Goal: Transaction & Acquisition: Purchase product/service

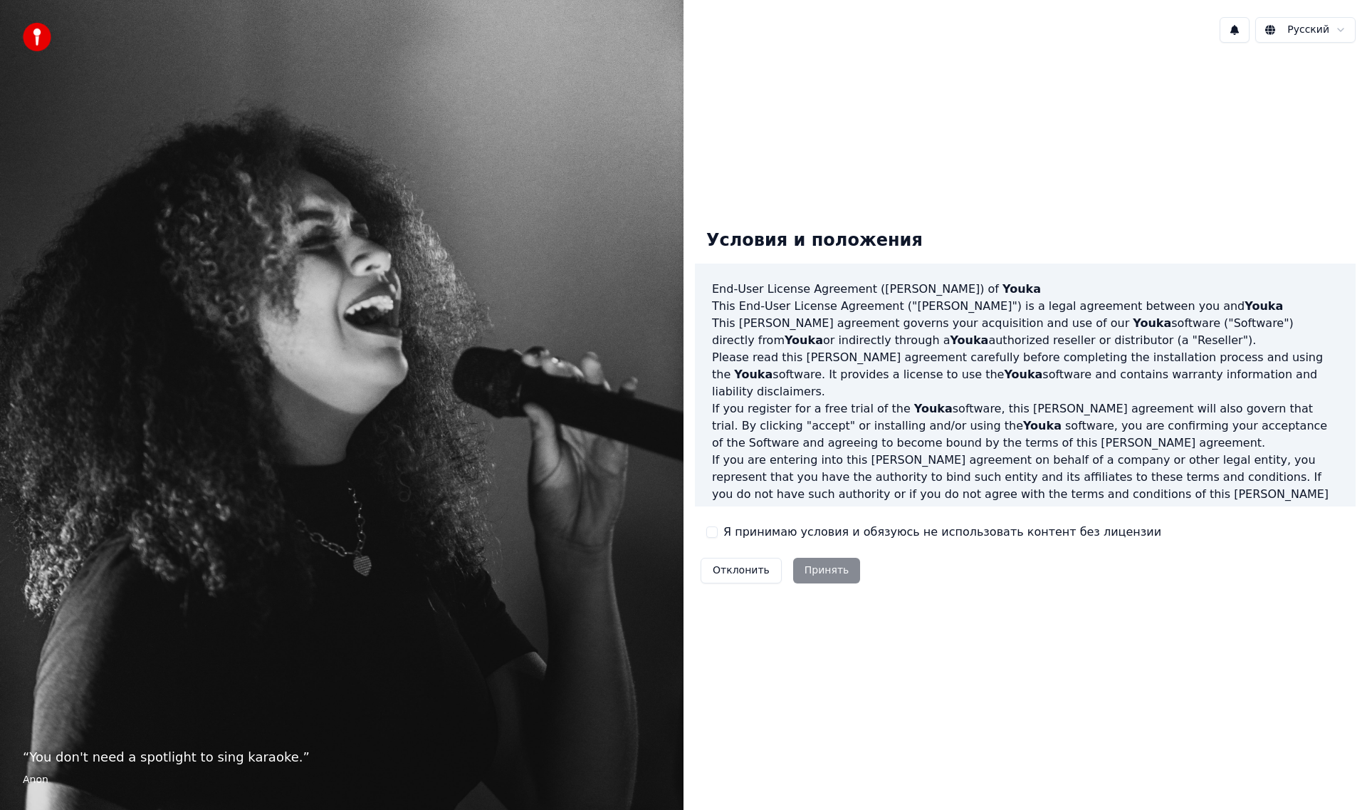
click at [710, 534] on button "Я принимаю условия и обязуюсь не использовать контент без лицензии" at bounding box center [712, 531] width 11 height 11
click at [816, 565] on button "Принять" at bounding box center [827, 571] width 68 height 26
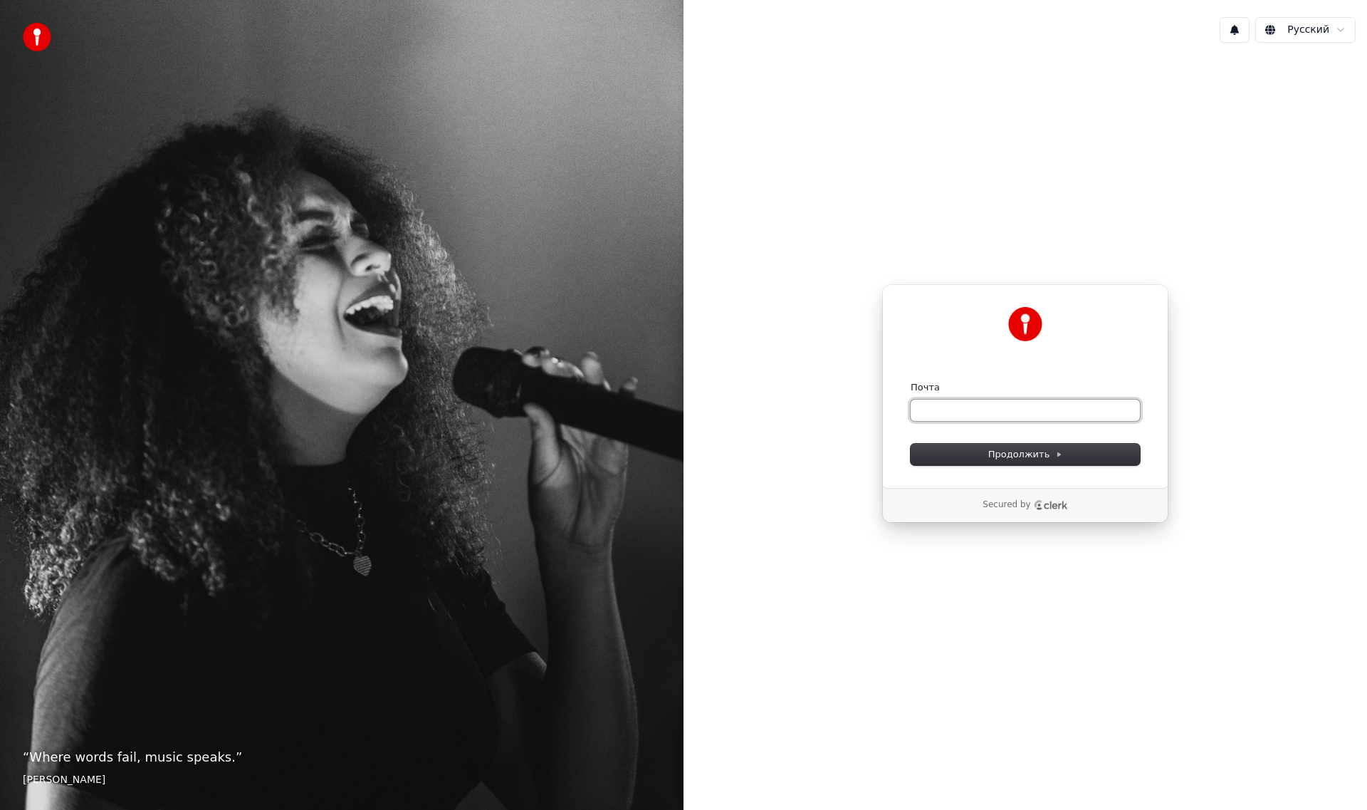
click at [1011, 413] on input "Почта" at bounding box center [1025, 410] width 229 height 21
paste input "**********"
click at [959, 450] on button "Продолжить" at bounding box center [1025, 454] width 229 height 21
type input "**********"
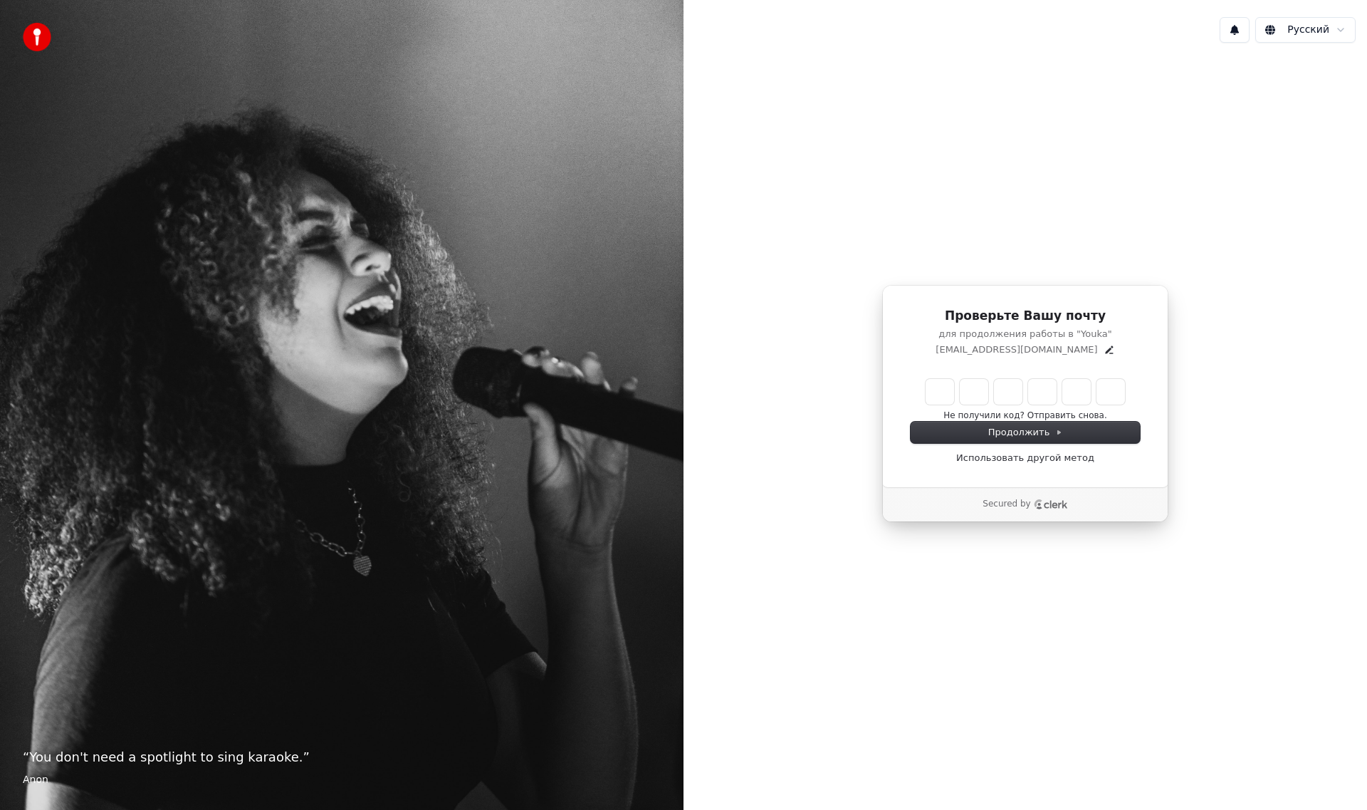
click at [934, 394] on input "Enter verification code" at bounding box center [1025, 392] width 199 height 26
paste input "******"
type input "******"
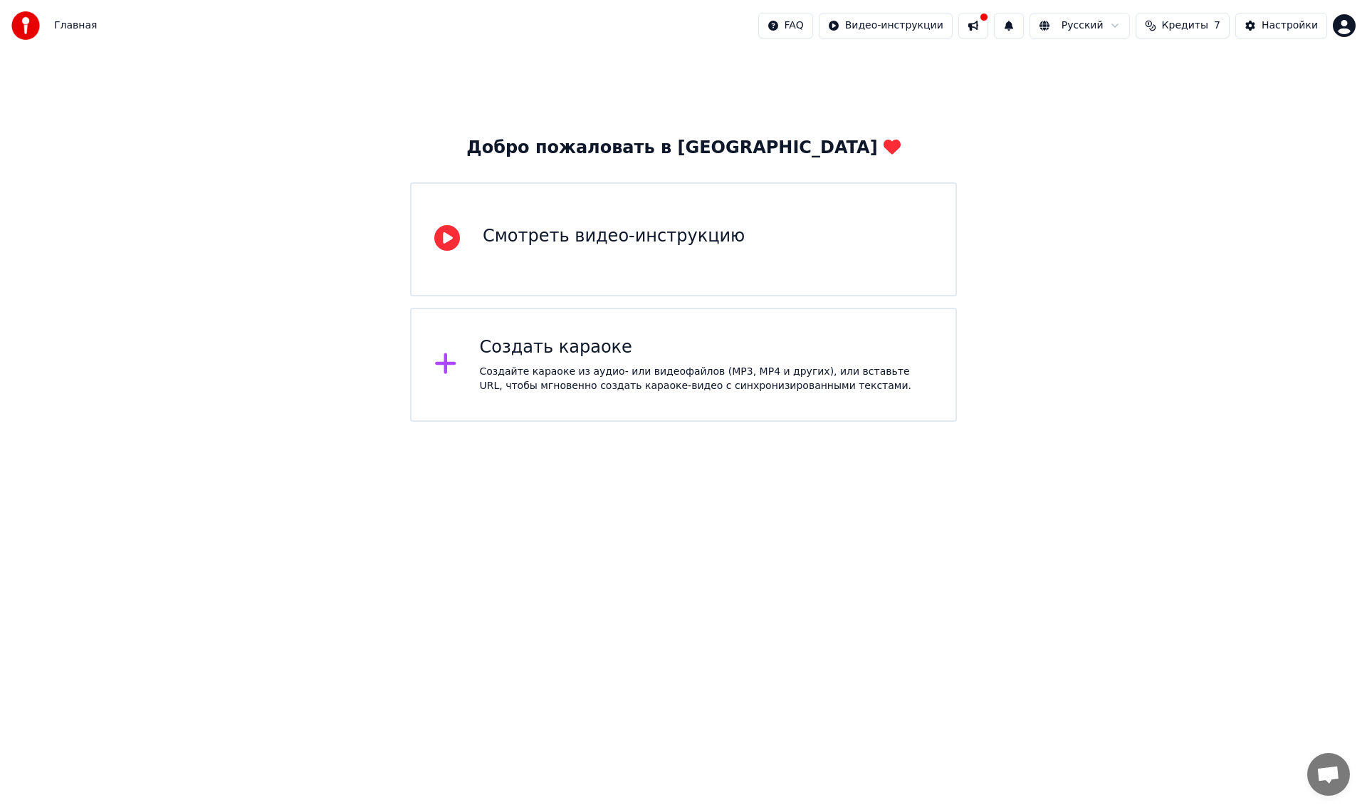
click at [1177, 20] on span "Кредиты" at bounding box center [1185, 26] width 46 height 14
click at [1192, 124] on button "Обновить" at bounding box center [1191, 132] width 86 height 26
click at [1338, 23] on html "Главная FAQ Видео-инструкции Русский Кредиты 7 Настройки Добро пожаловать в You…" at bounding box center [683, 211] width 1367 height 422
click at [1160, 20] on html "Главная FAQ Видео-инструкции Русский Кредиты 7 Настройки Добро пожаловать в You…" at bounding box center [683, 211] width 1367 height 422
click at [1161, 22] on button "Кредиты 7" at bounding box center [1183, 26] width 94 height 26
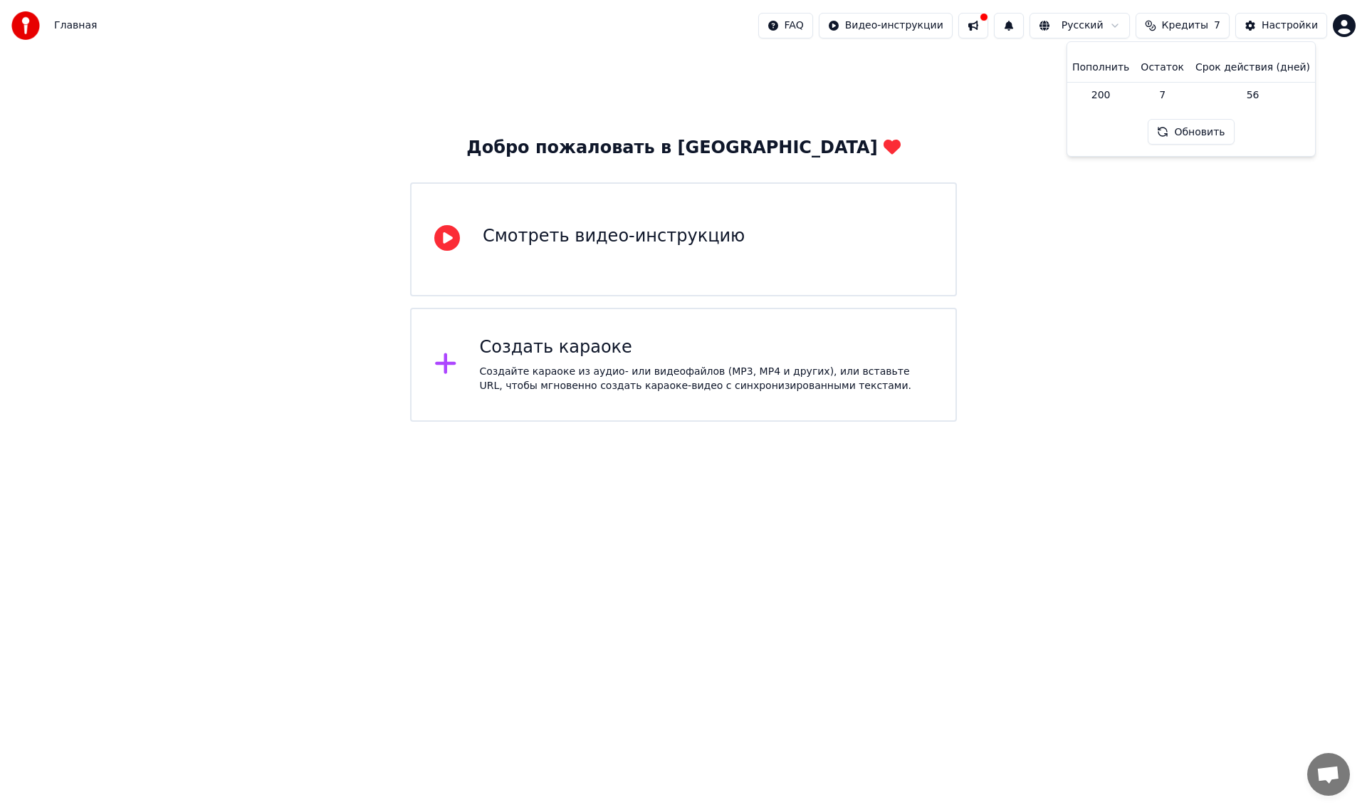
click at [1105, 94] on td "200" at bounding box center [1101, 95] width 68 height 26
click at [1112, 68] on th "Пополнить" at bounding box center [1101, 67] width 68 height 28
click at [1163, 66] on th "Остаток" at bounding box center [1162, 67] width 55 height 28
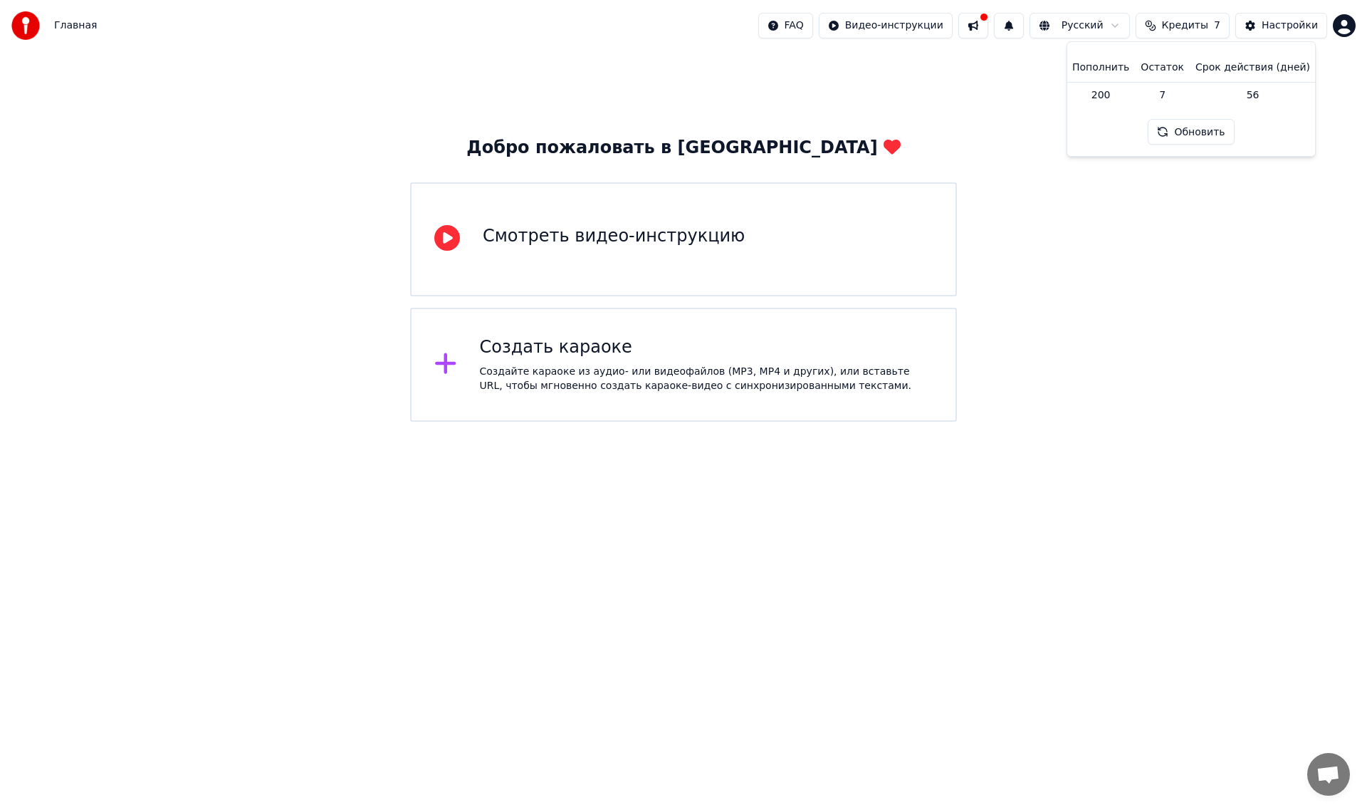
click at [1244, 66] on th "Срок действия (дней)" at bounding box center [1253, 67] width 126 height 28
click at [1345, 25] on html "Главная FAQ Видео-инструкции Русский Кредиты 7 Настройки Добро пожаловать в You…" at bounding box center [683, 211] width 1367 height 422
click at [1287, 86] on div "Оплата" at bounding box center [1282, 91] width 164 height 23
click at [1169, 26] on button "Кредиты 7" at bounding box center [1183, 26] width 94 height 26
click at [1157, 131] on button "Обновить" at bounding box center [1191, 132] width 86 height 26
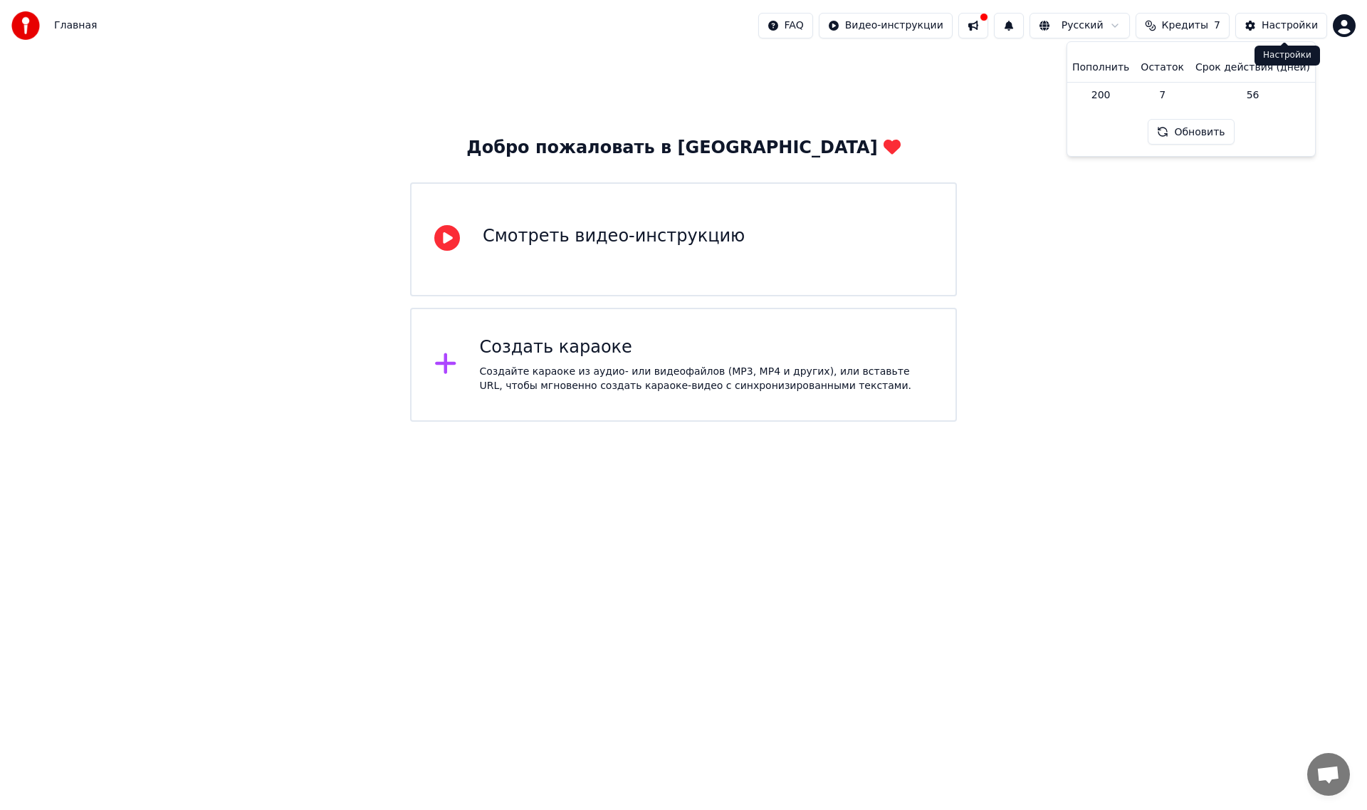
click at [1283, 26] on div "Настройки" at bounding box center [1290, 26] width 56 height 14
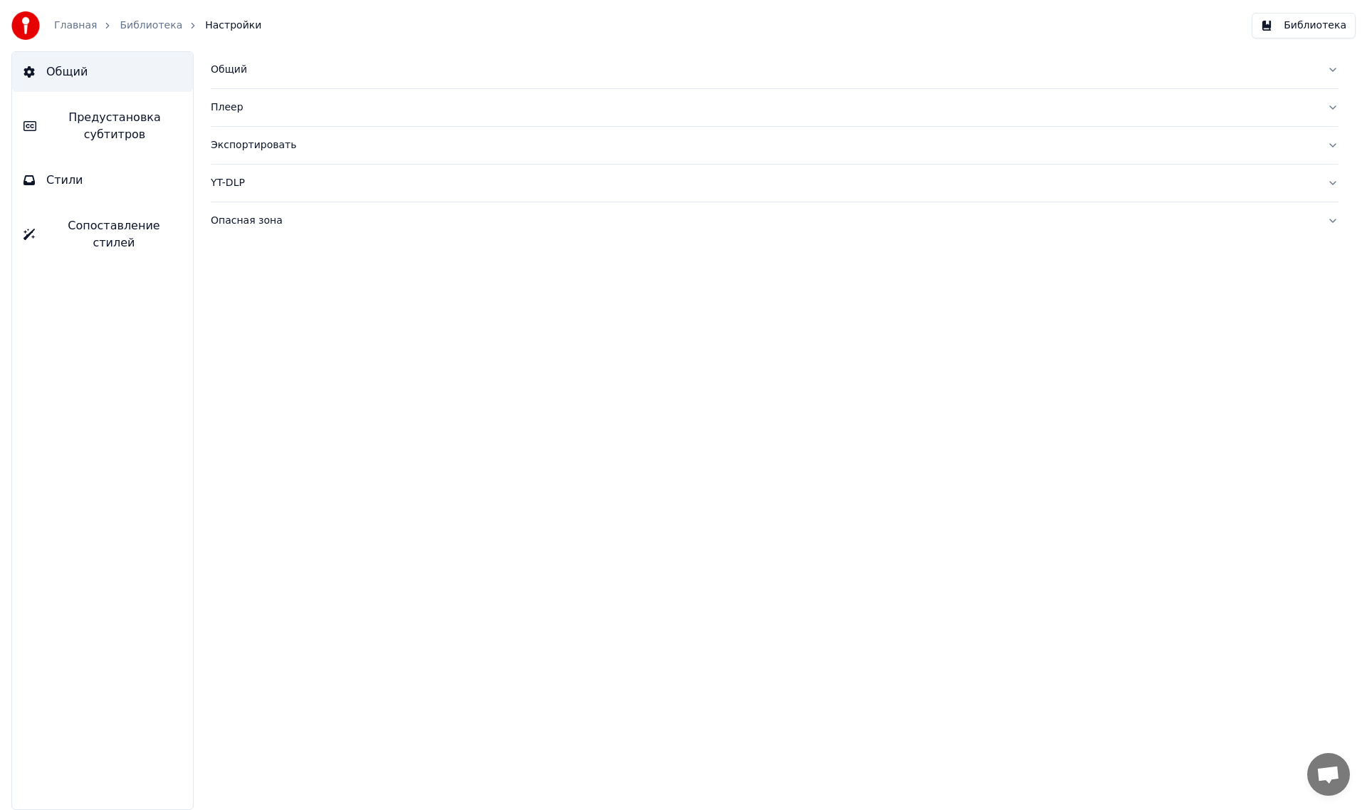
click at [69, 24] on link "Главная" at bounding box center [75, 26] width 43 height 14
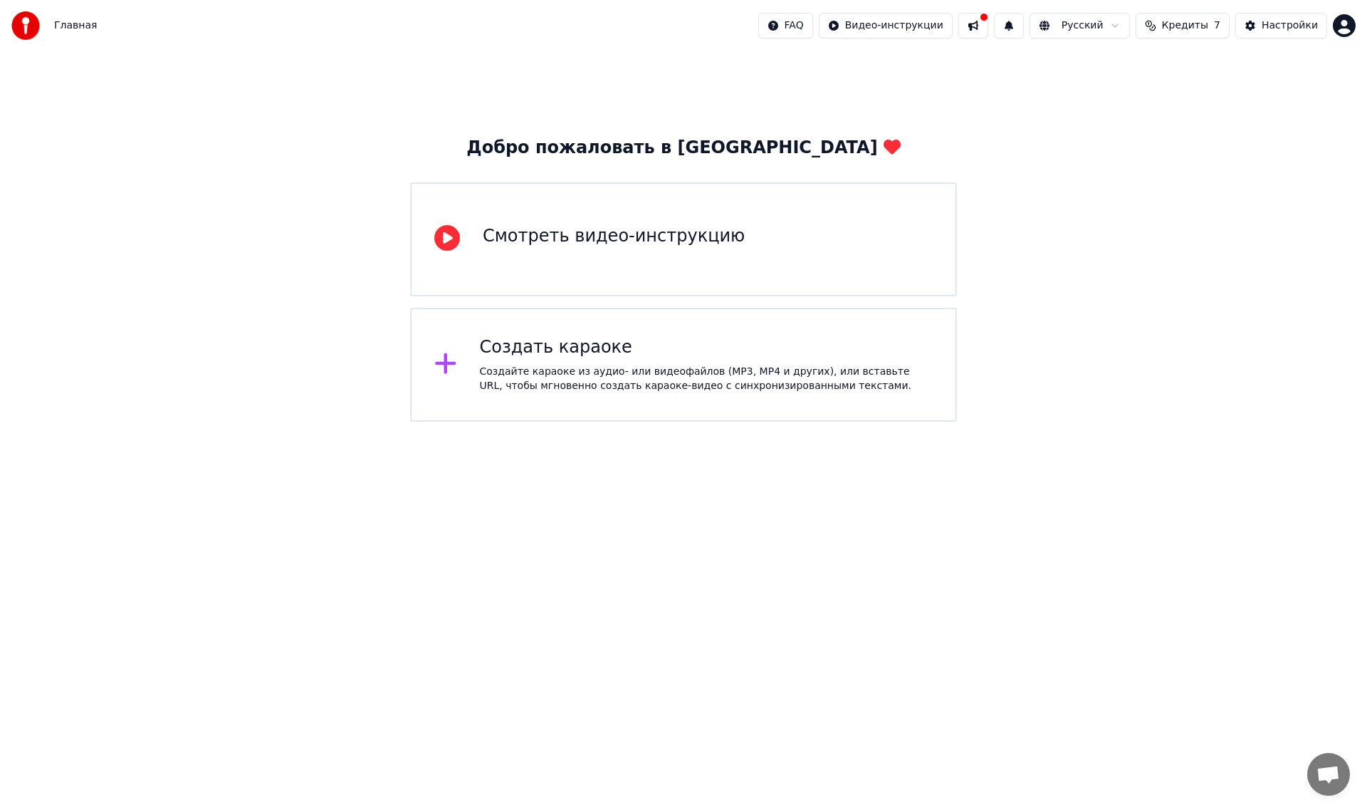
click at [1354, 26] on html "Главная FAQ Видео-инструкции Русский Кредиты 7 Настройки Добро пожаловать в You…" at bounding box center [683, 211] width 1367 height 422
click at [1196, 33] on html "Главная FAQ Видео-инструкции Русский Кредиты 7 Настройки Добро пожаловать в You…" at bounding box center [683, 211] width 1367 height 422
click at [1196, 33] on button "Кредиты 7" at bounding box center [1183, 26] width 94 height 26
click at [1106, 90] on td "200" at bounding box center [1101, 95] width 68 height 26
click at [1112, 71] on th "Пополнить" at bounding box center [1101, 67] width 68 height 28
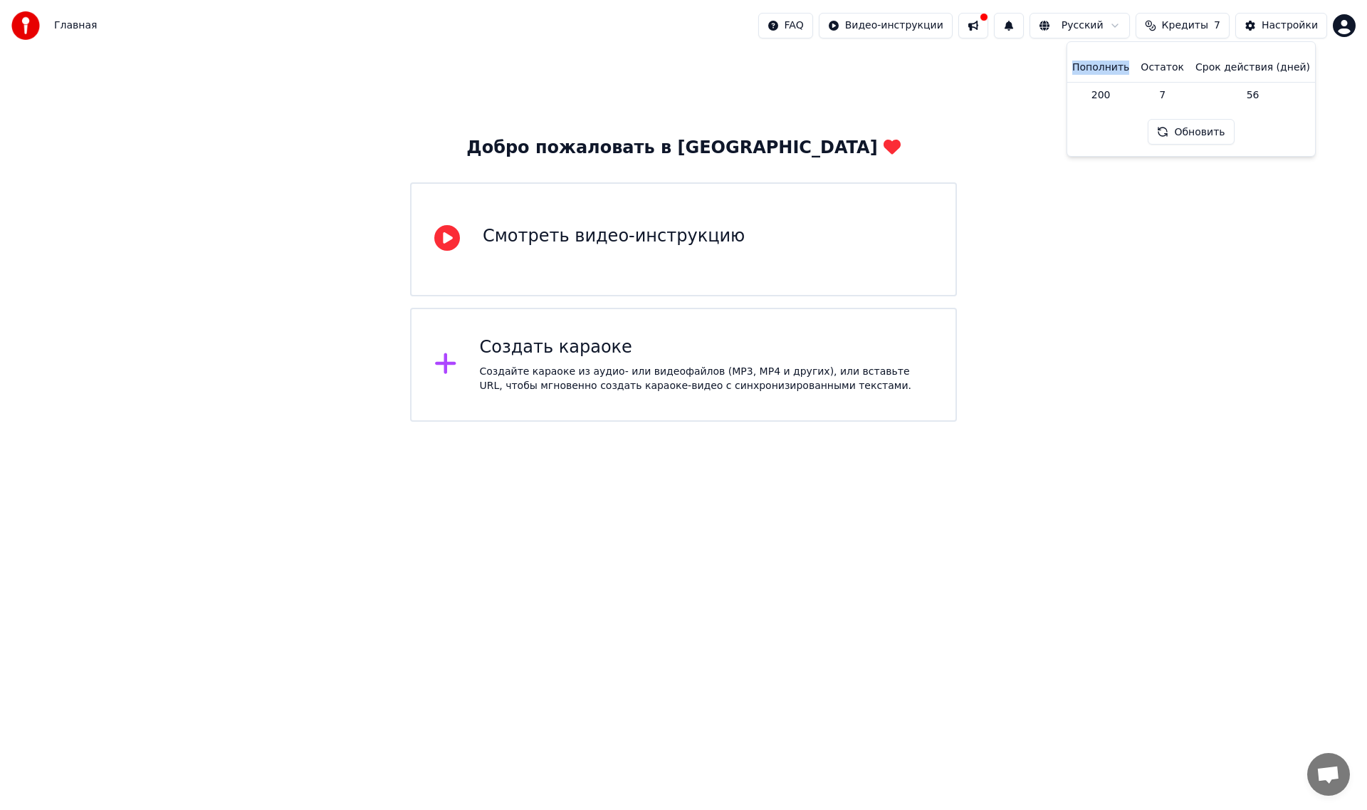
click at [1112, 71] on th "Пополнить" at bounding box center [1101, 67] width 68 height 28
click at [1108, 87] on td "200" at bounding box center [1101, 95] width 68 height 26
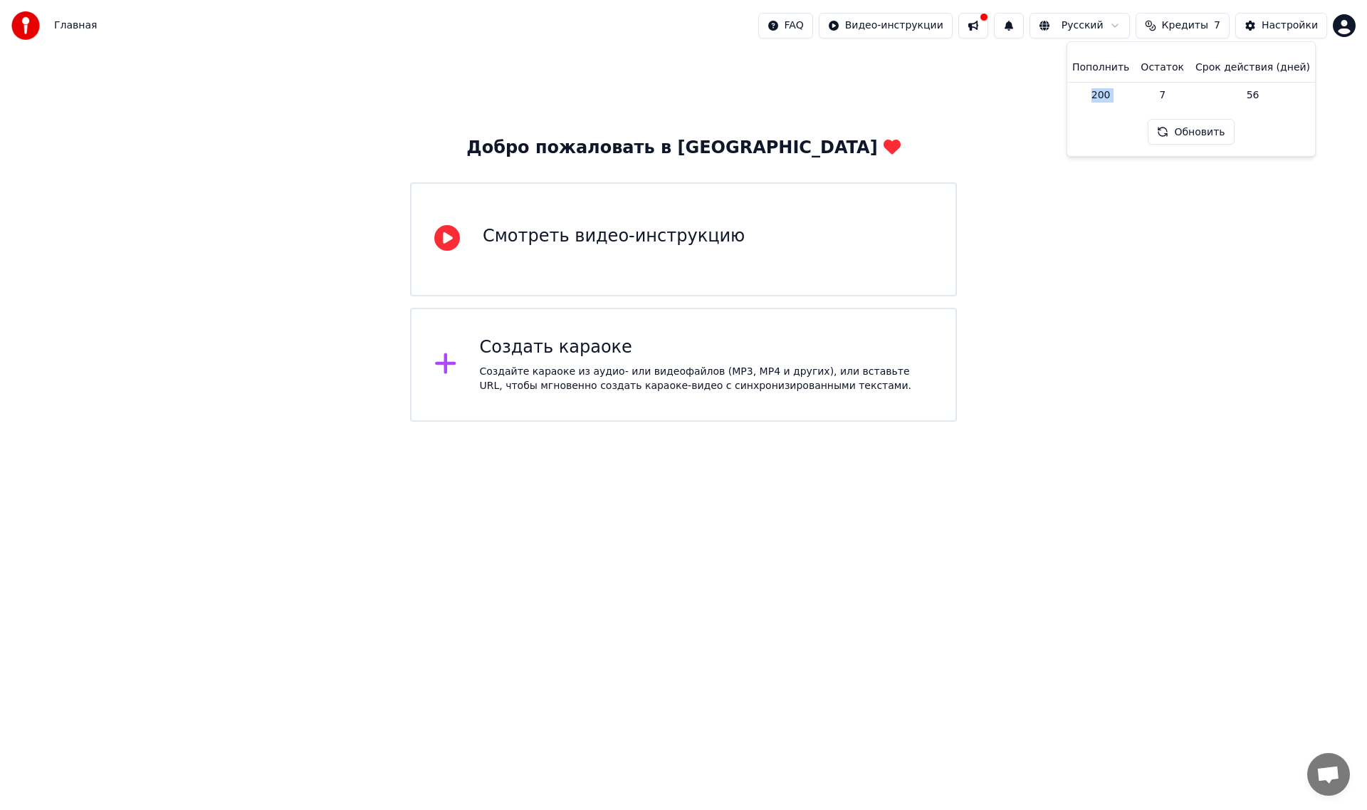
click at [1108, 87] on td "200" at bounding box center [1101, 95] width 68 height 26
click at [1173, 93] on td "7" at bounding box center [1162, 95] width 55 height 26
click at [1271, 93] on td "56" at bounding box center [1253, 95] width 126 height 26
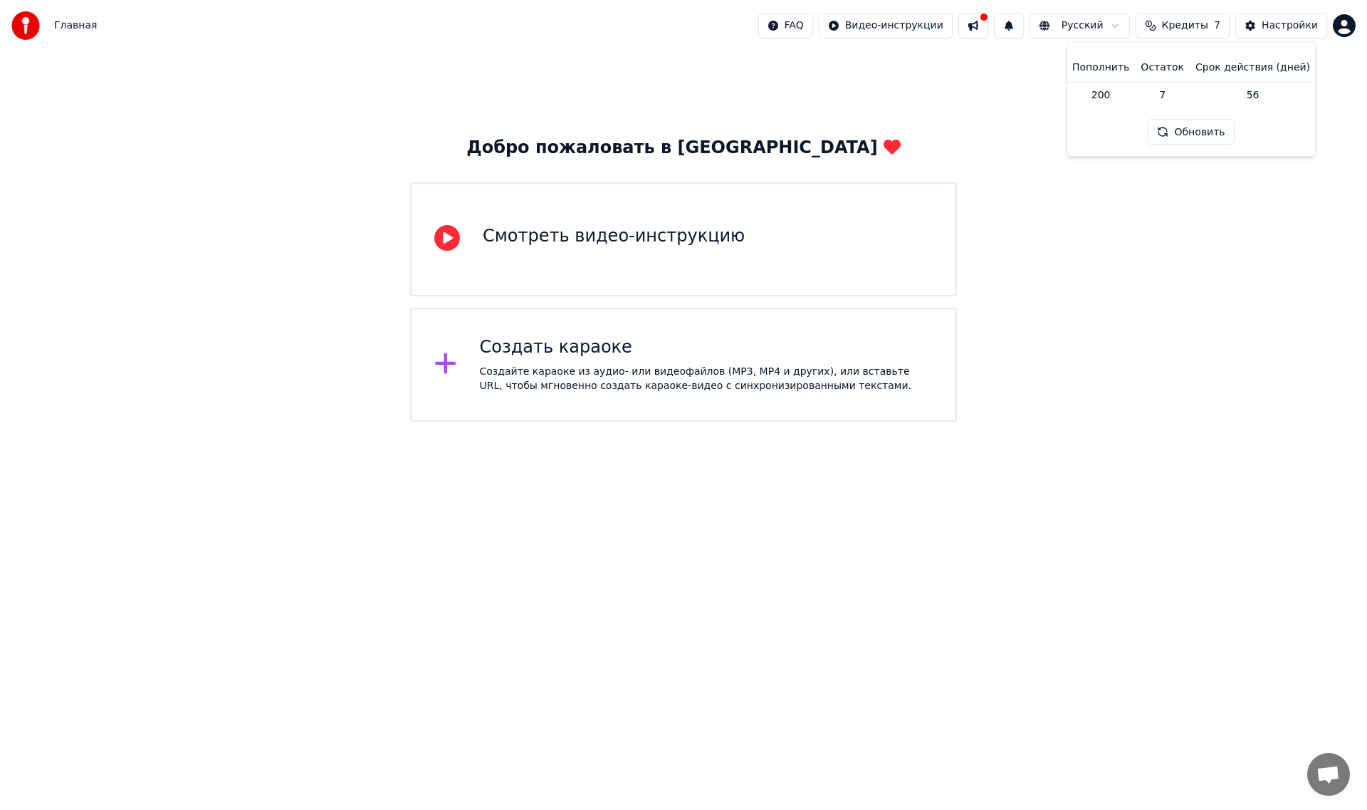
click at [1211, 120] on button "Обновить" at bounding box center [1191, 132] width 86 height 26
click at [1342, 23] on html "Главная FAQ Видео-инструкции Русский Кредиты 7 Настройки Добро пожаловать в You…" at bounding box center [683, 211] width 1367 height 422
click at [1279, 83] on div "Оплата" at bounding box center [1282, 91] width 164 height 23
click at [1182, 26] on span "Кредиты" at bounding box center [1185, 26] width 46 height 14
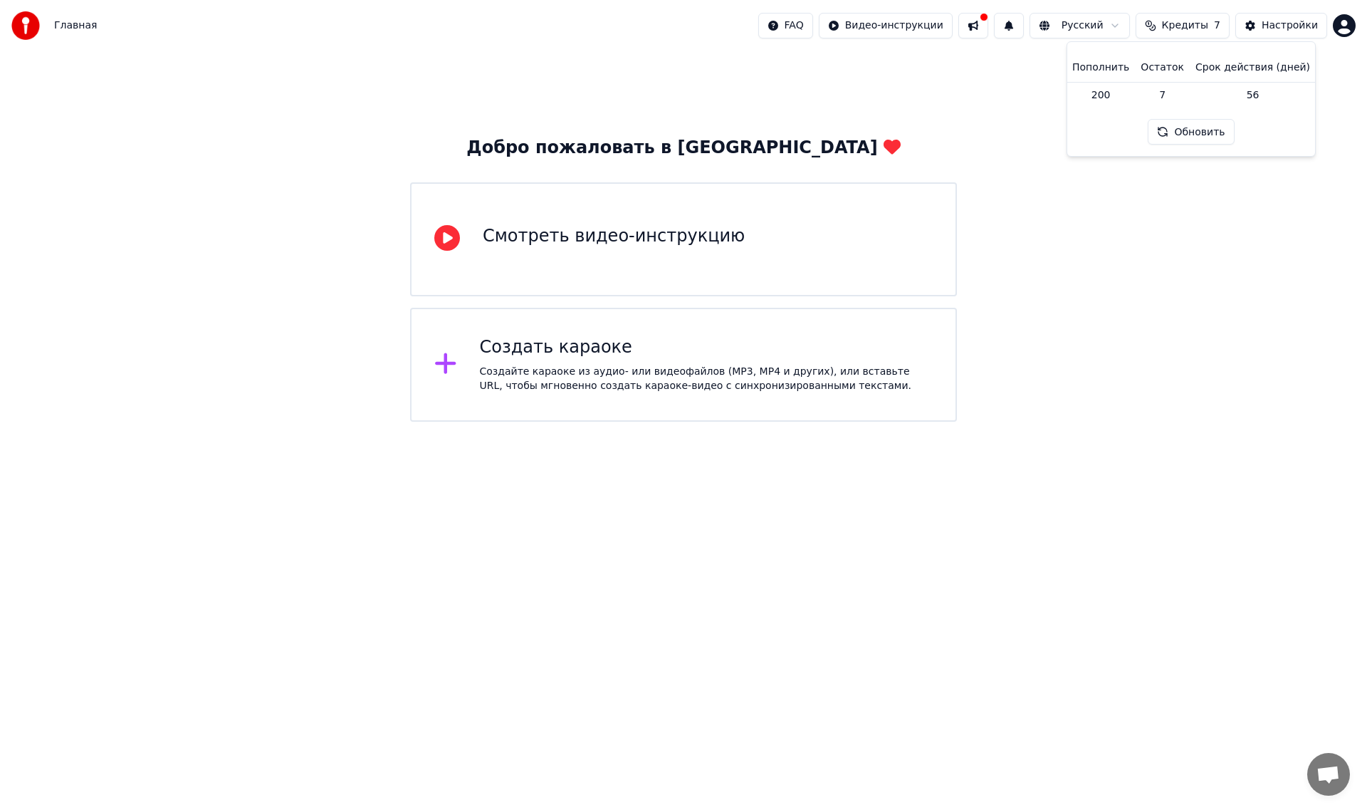
click at [1204, 24] on span "Кредиты" at bounding box center [1185, 26] width 46 height 14
click at [1339, 28] on html "Главная FAQ Видео-инструкции Русский Кредиты 7 Настройки Добро пожаловать в You…" at bounding box center [683, 211] width 1367 height 422
click at [1261, 80] on div "Оплата" at bounding box center [1282, 91] width 164 height 23
click at [1184, 14] on button "Кредиты 7" at bounding box center [1183, 26] width 94 height 26
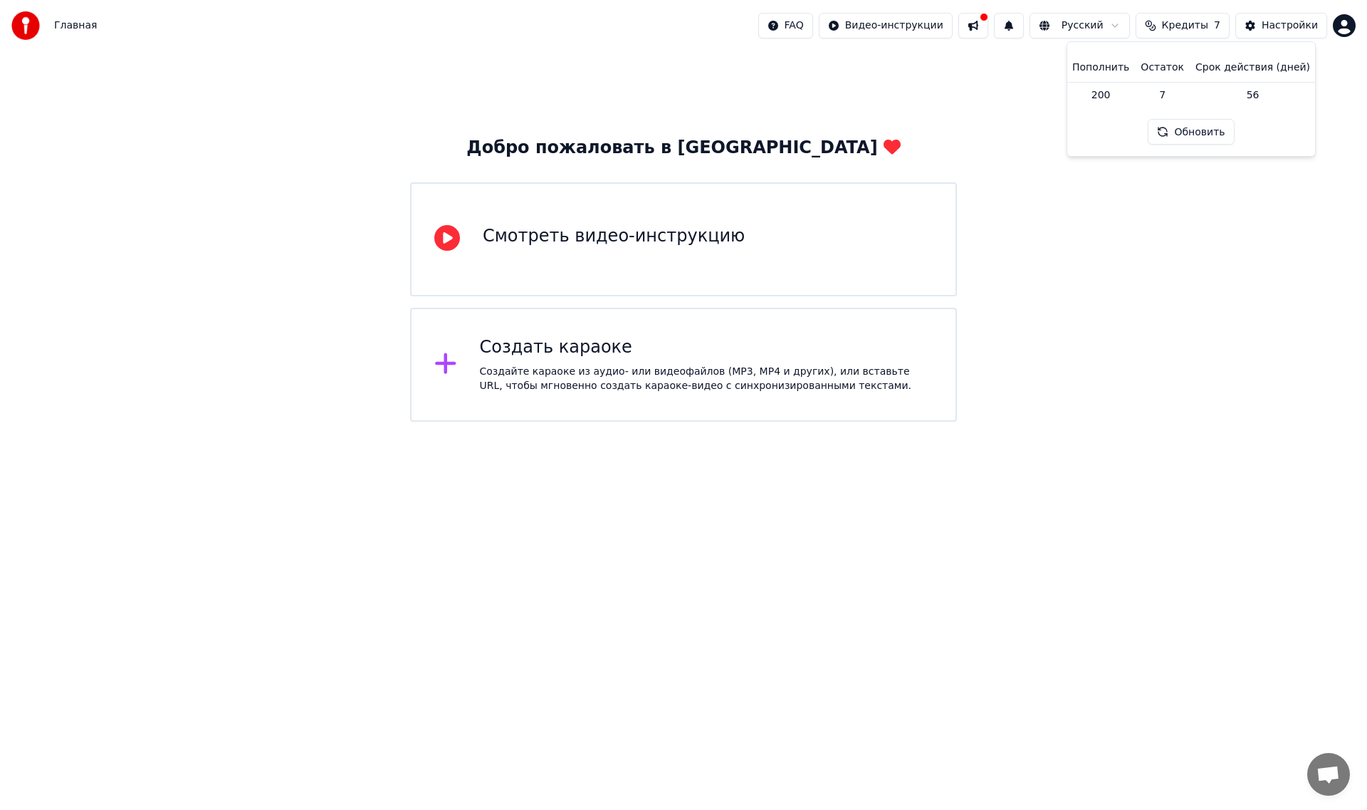
click at [1173, 129] on button "Обновить" at bounding box center [1191, 132] width 86 height 26
